Goal: Task Accomplishment & Management: Manage account settings

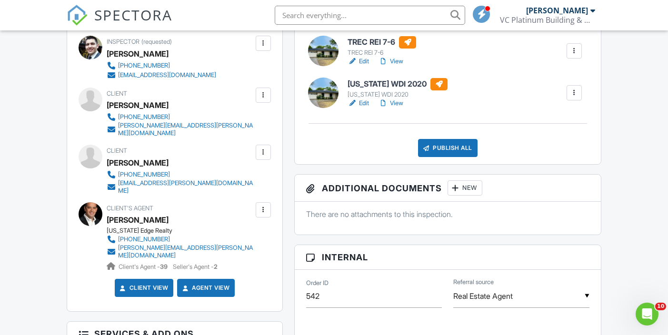
scroll to position [319, 0]
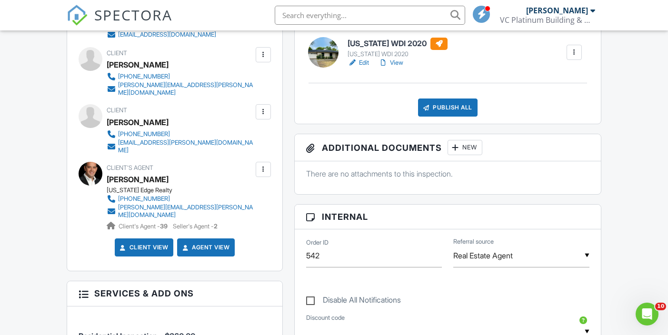
click at [472, 150] on div "New" at bounding box center [465, 147] width 35 height 15
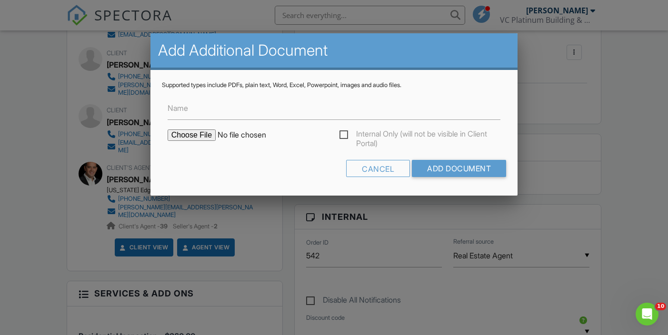
click at [199, 133] on input "file" at bounding box center [249, 135] width 162 height 11
type input "C:\fakepath\114 Wolf Pr foundation elevation survey pdf.pdf"
click at [447, 164] on input "Add Document" at bounding box center [459, 168] width 94 height 17
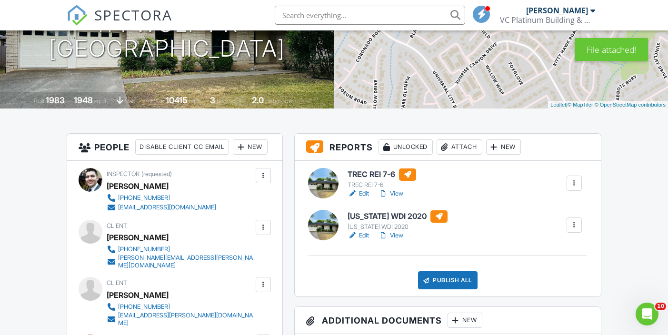
scroll to position [150, 0]
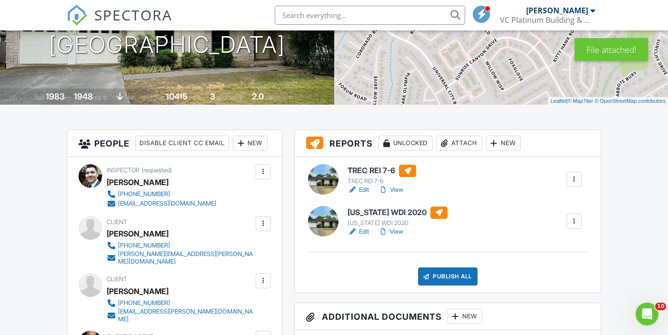
click at [362, 173] on h6 "TREC REI 7-6" at bounding box center [382, 171] width 69 height 12
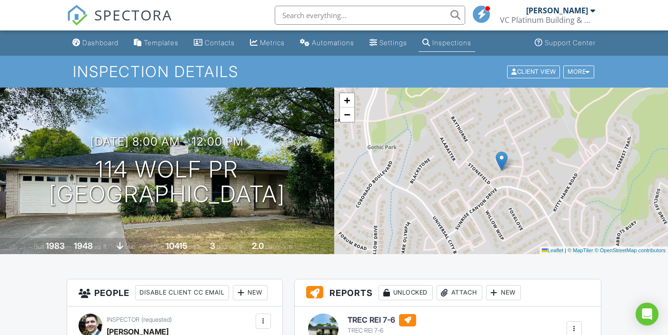
click at [395, 335] on link "View" at bounding box center [391, 340] width 25 height 10
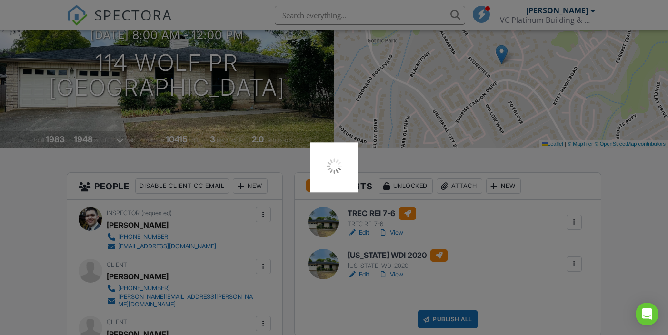
scroll to position [107, 0]
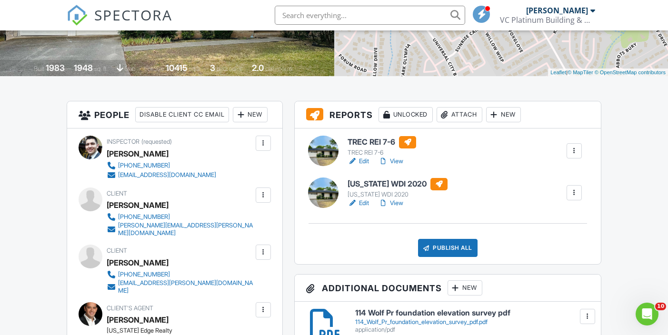
scroll to position [179, 0]
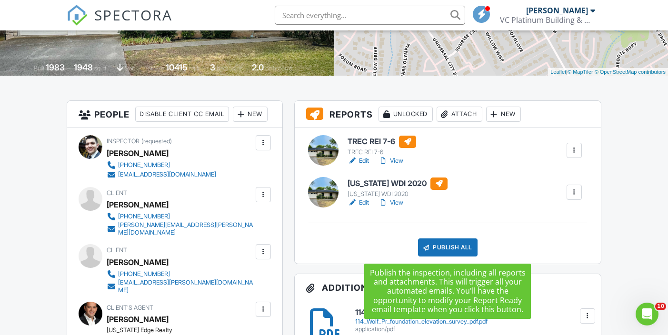
click at [467, 250] on div "Publish All" at bounding box center [448, 248] width 60 height 18
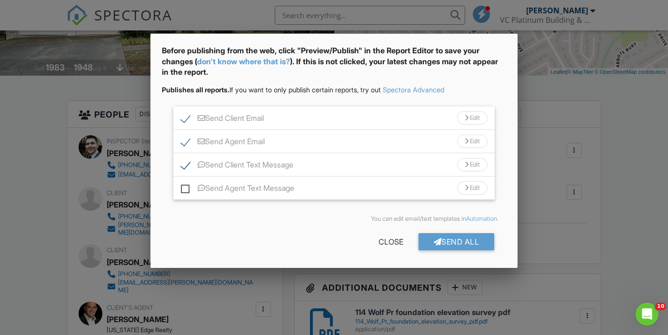
scroll to position [36, 0]
click at [452, 240] on div "Send All" at bounding box center [457, 242] width 76 height 17
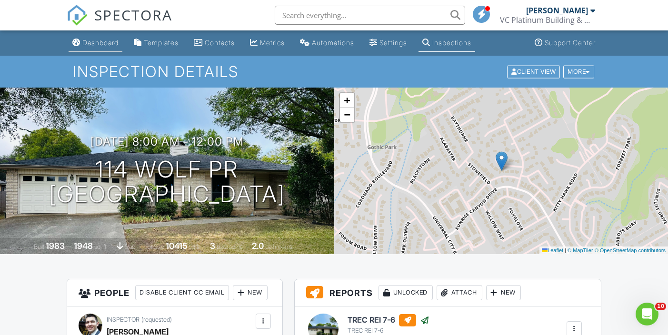
click at [96, 40] on div "Dashboard" at bounding box center [100, 43] width 36 height 8
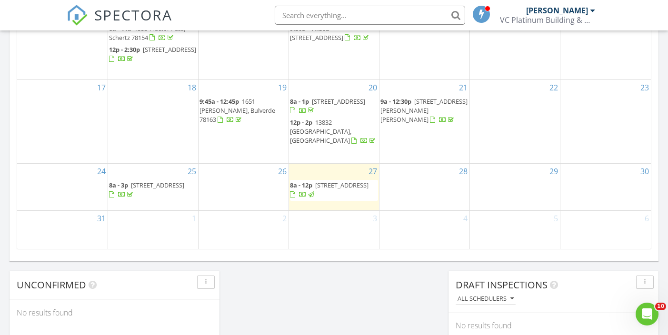
scroll to position [625, 0]
